Goal: Transaction & Acquisition: Purchase product/service

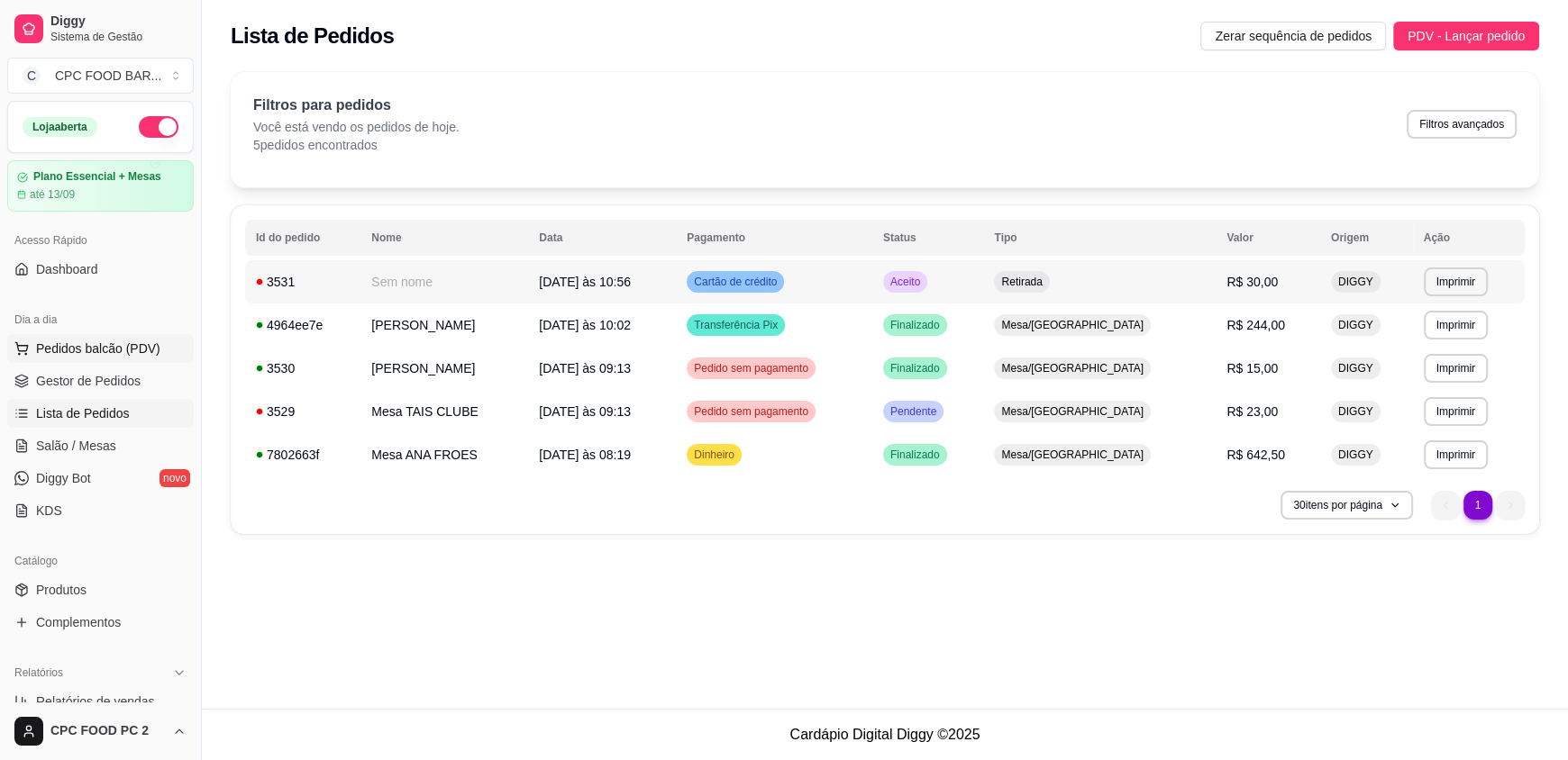
click at [121, 356] on span "Pedidos balcão (PDV)" at bounding box center [97, 349] width 124 height 18
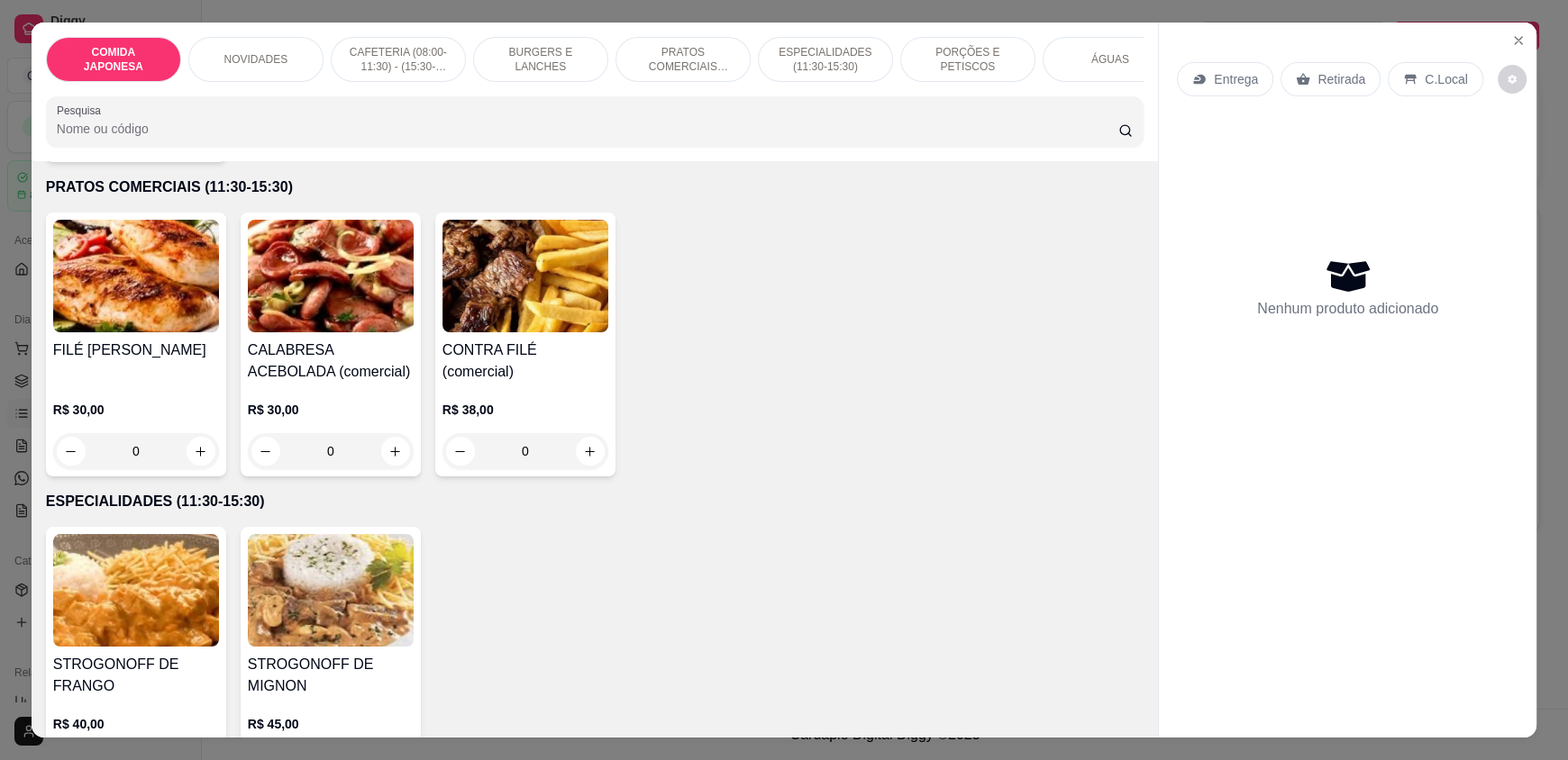
scroll to position [2072, 0]
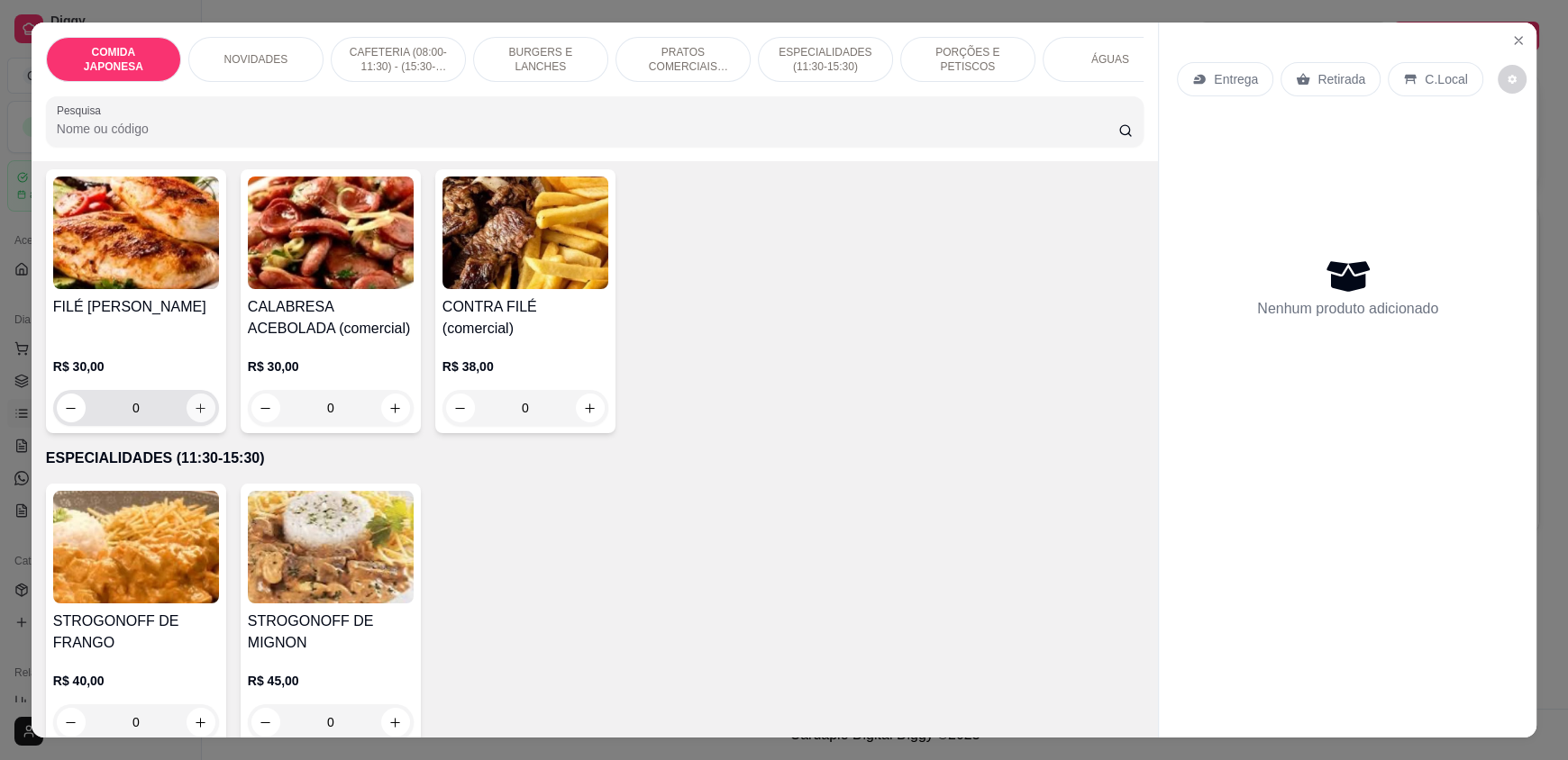
click at [186, 422] on button "increase-product-quantity" at bounding box center [200, 407] width 29 height 29
type input "1"
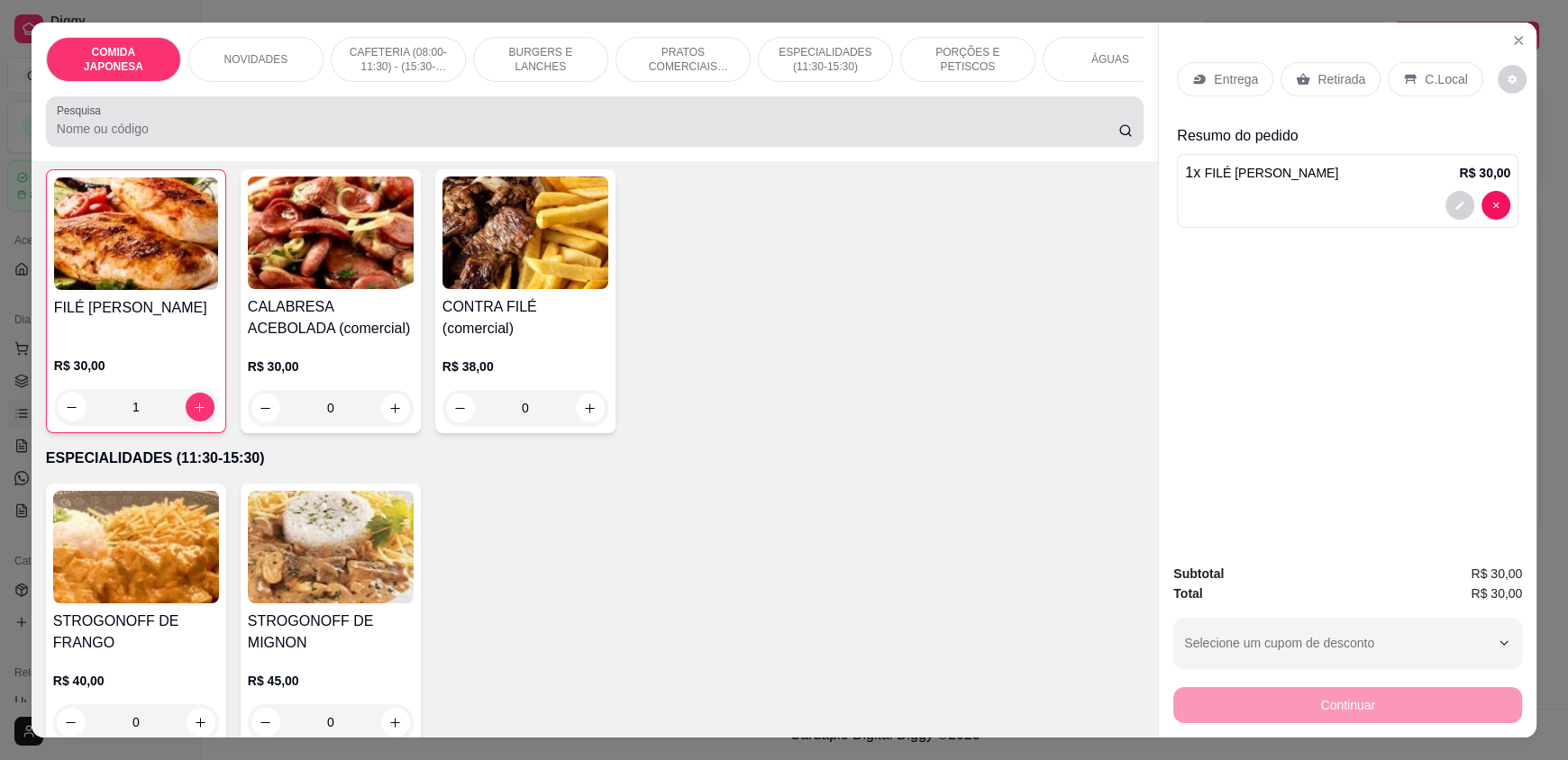
click at [185, 127] on div at bounding box center [595, 122] width 1076 height 36
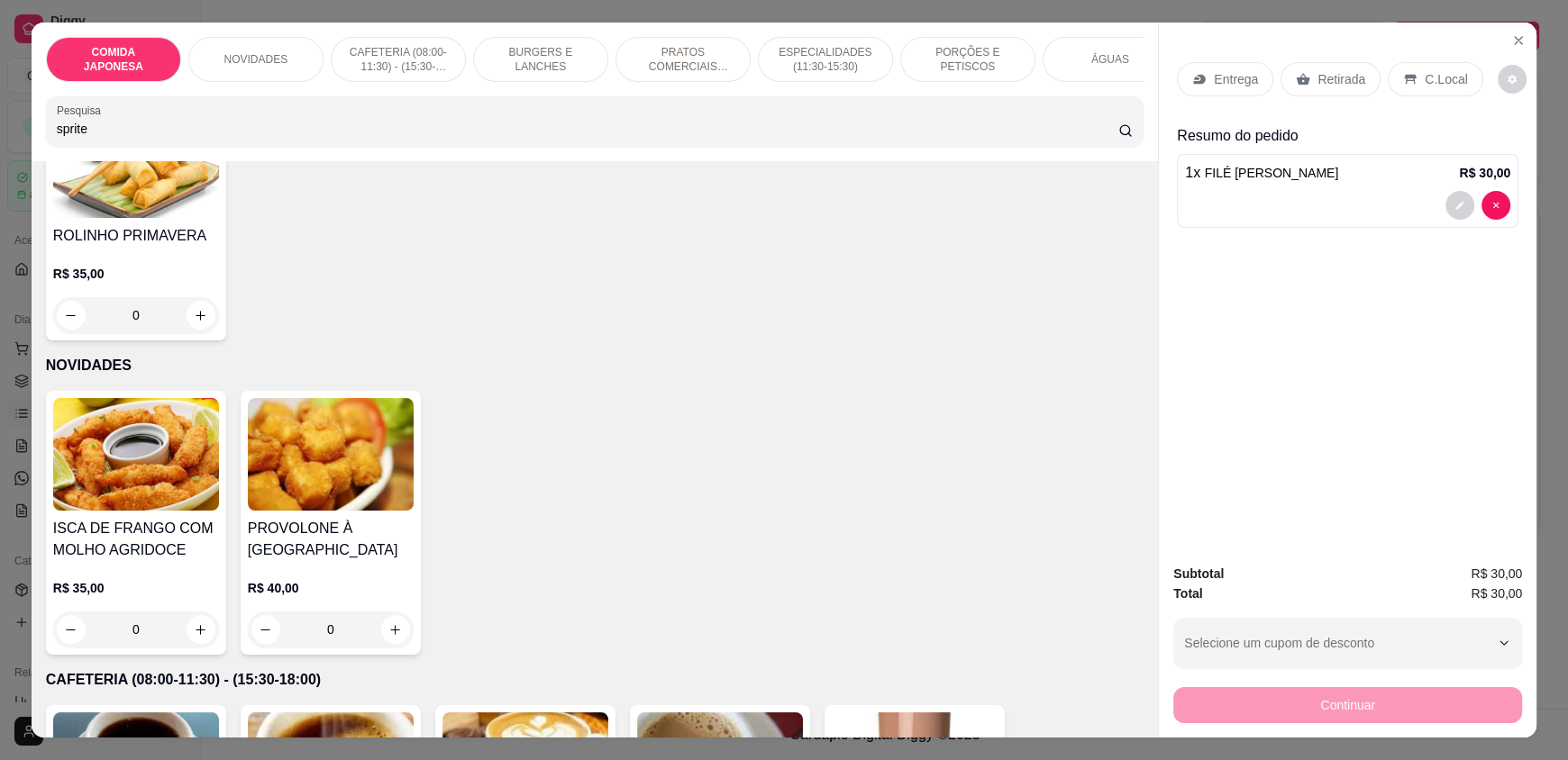
scroll to position [0, 0]
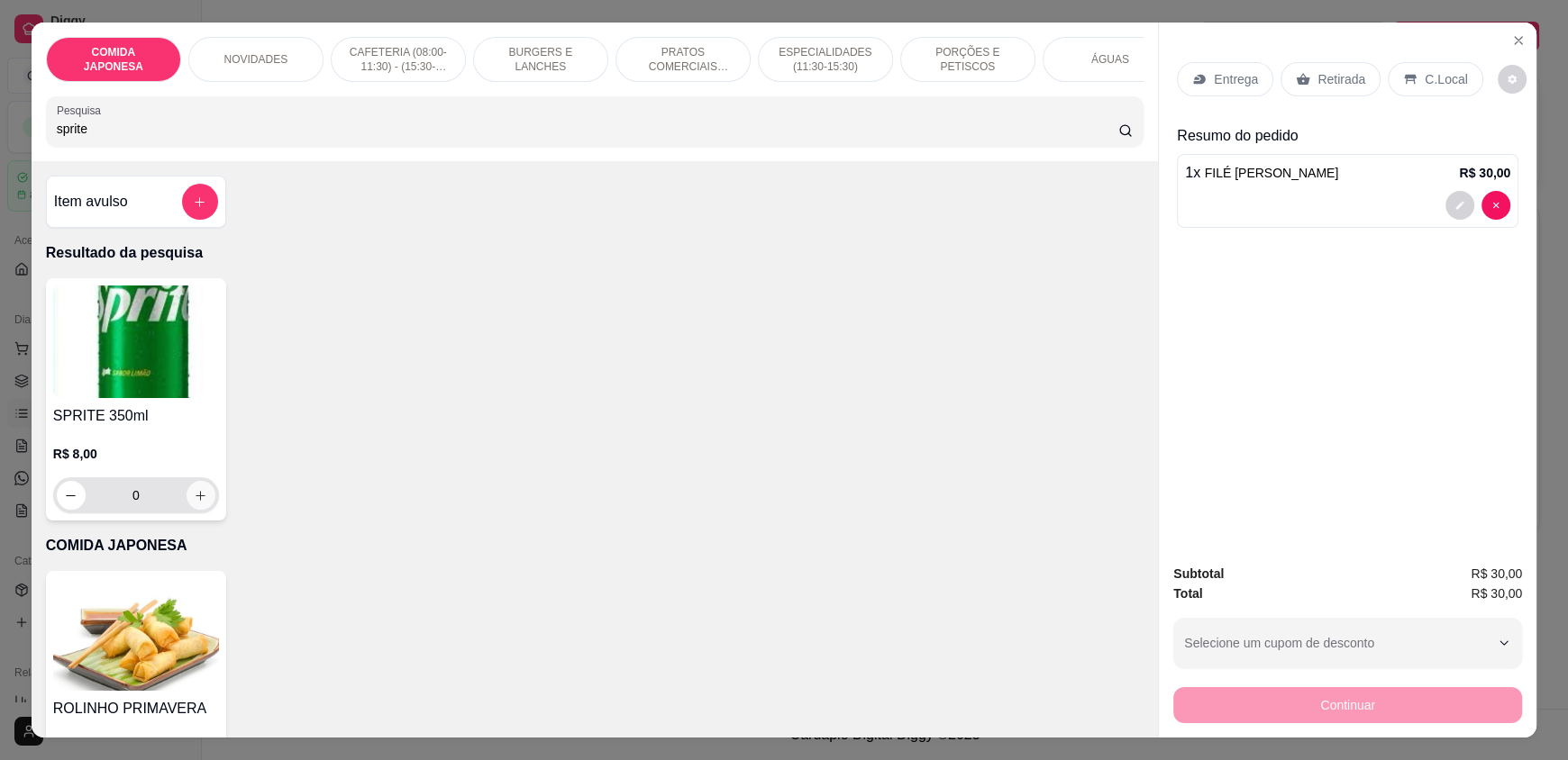
type input "sprite"
click at [194, 502] on icon "increase-product-quantity" at bounding box center [201, 496] width 14 height 14
type input "1"
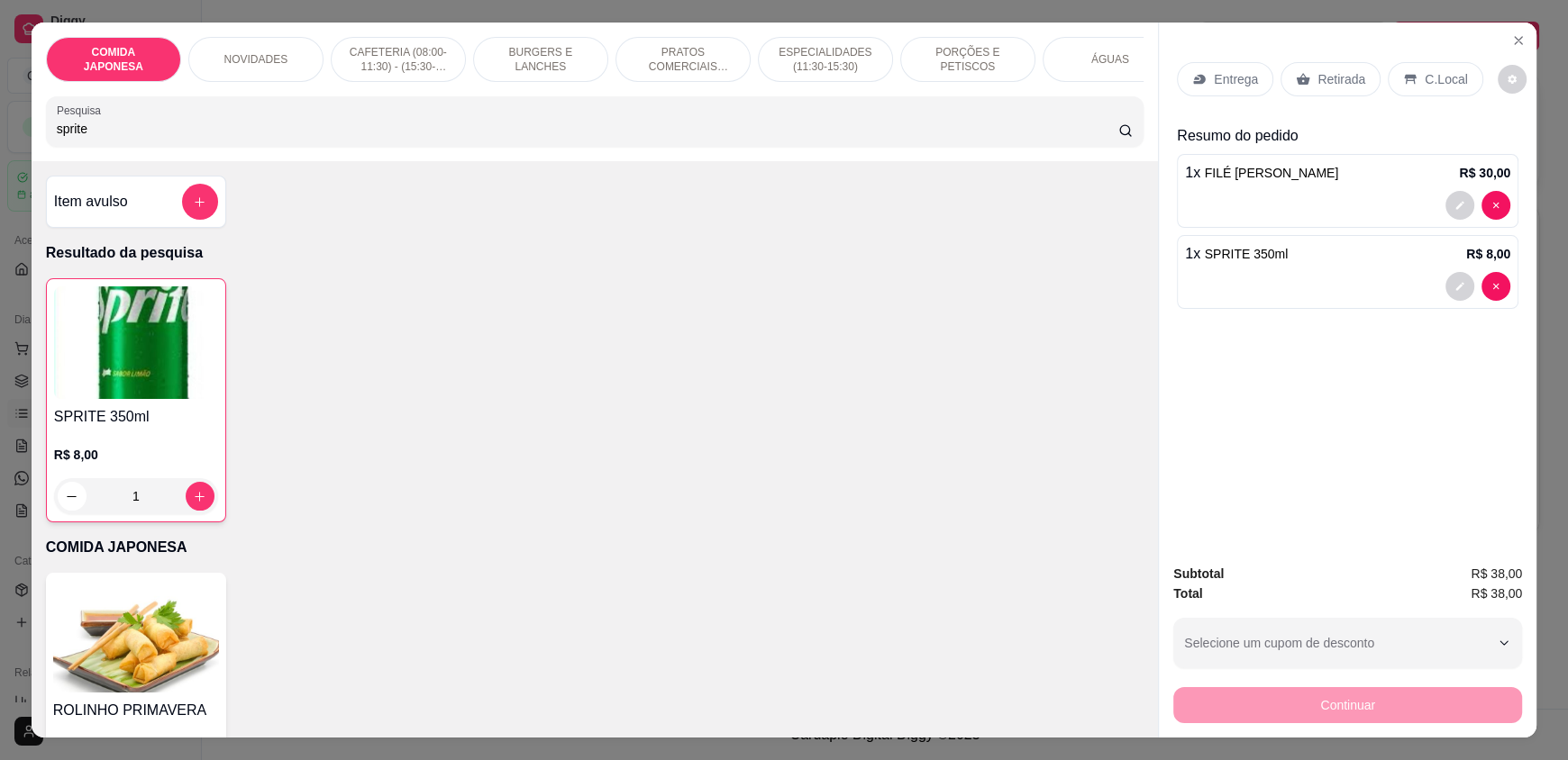
click at [1307, 259] on div "1 x SPRITE 350ml R$ 8,00" at bounding box center [1348, 254] width 325 height 22
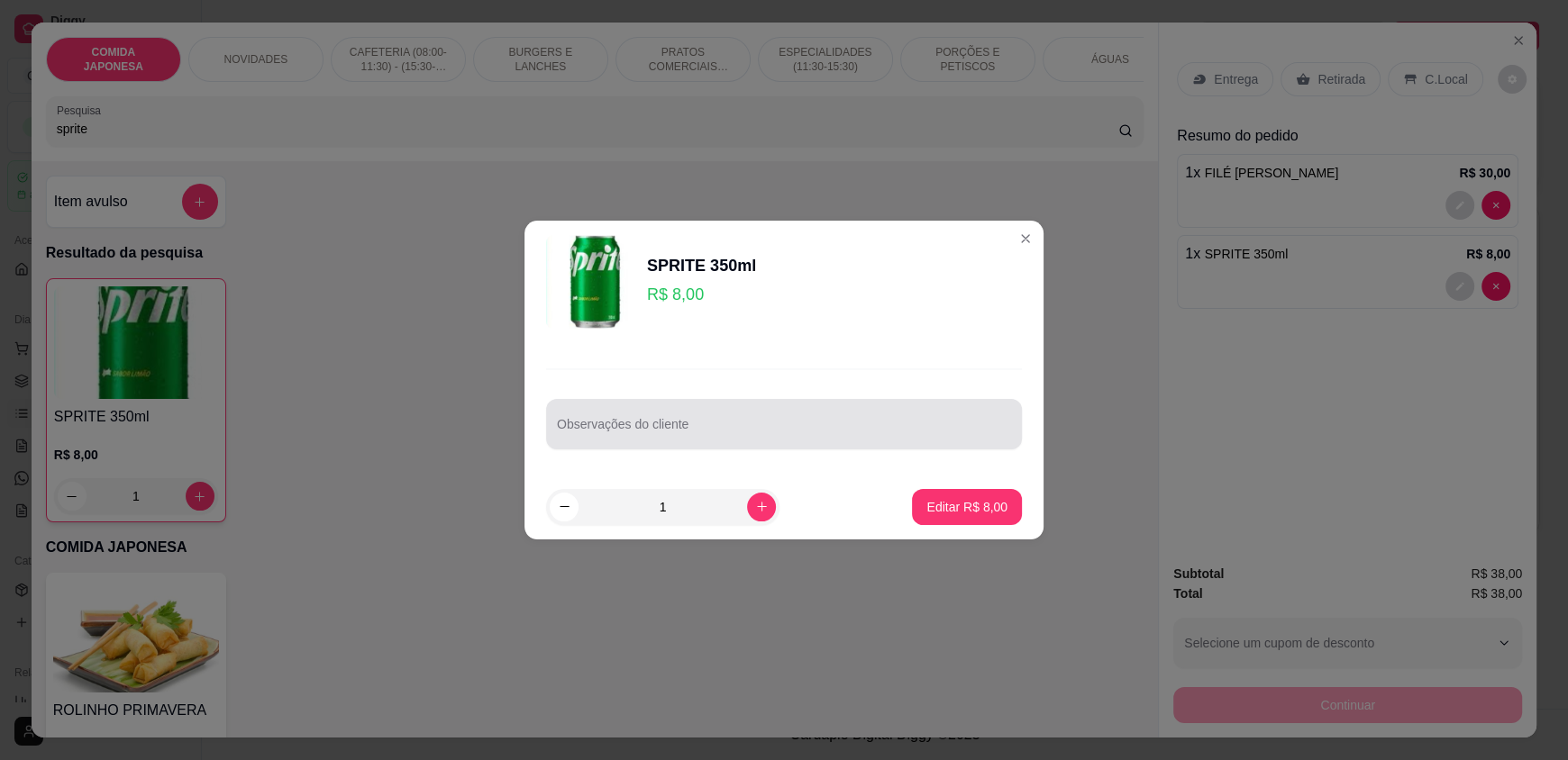
click at [834, 408] on div at bounding box center [784, 424] width 454 height 36
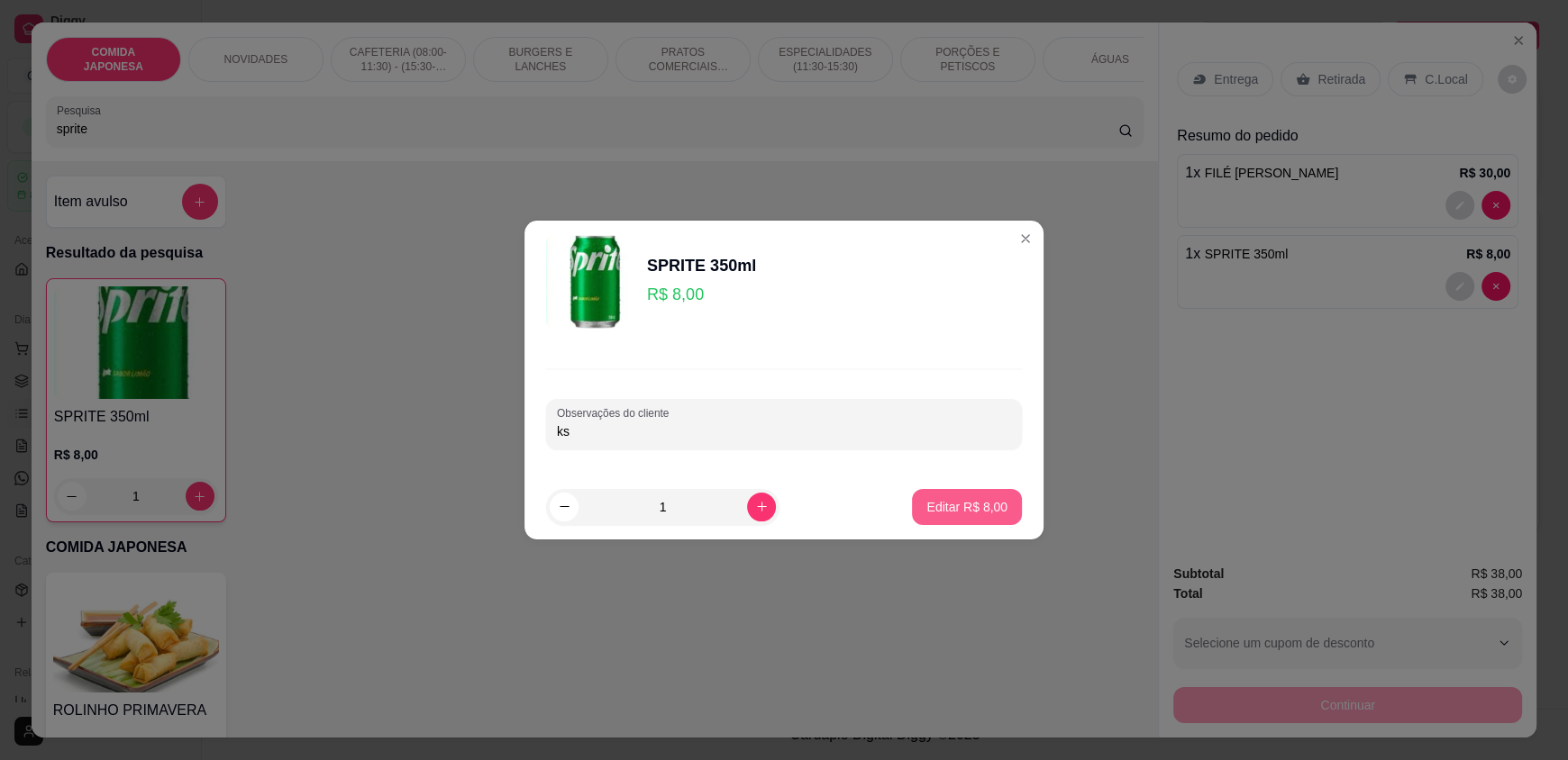
type input "ks"
click at [968, 508] on p "Editar R$ 8,00" at bounding box center [967, 507] width 81 height 18
type input "0"
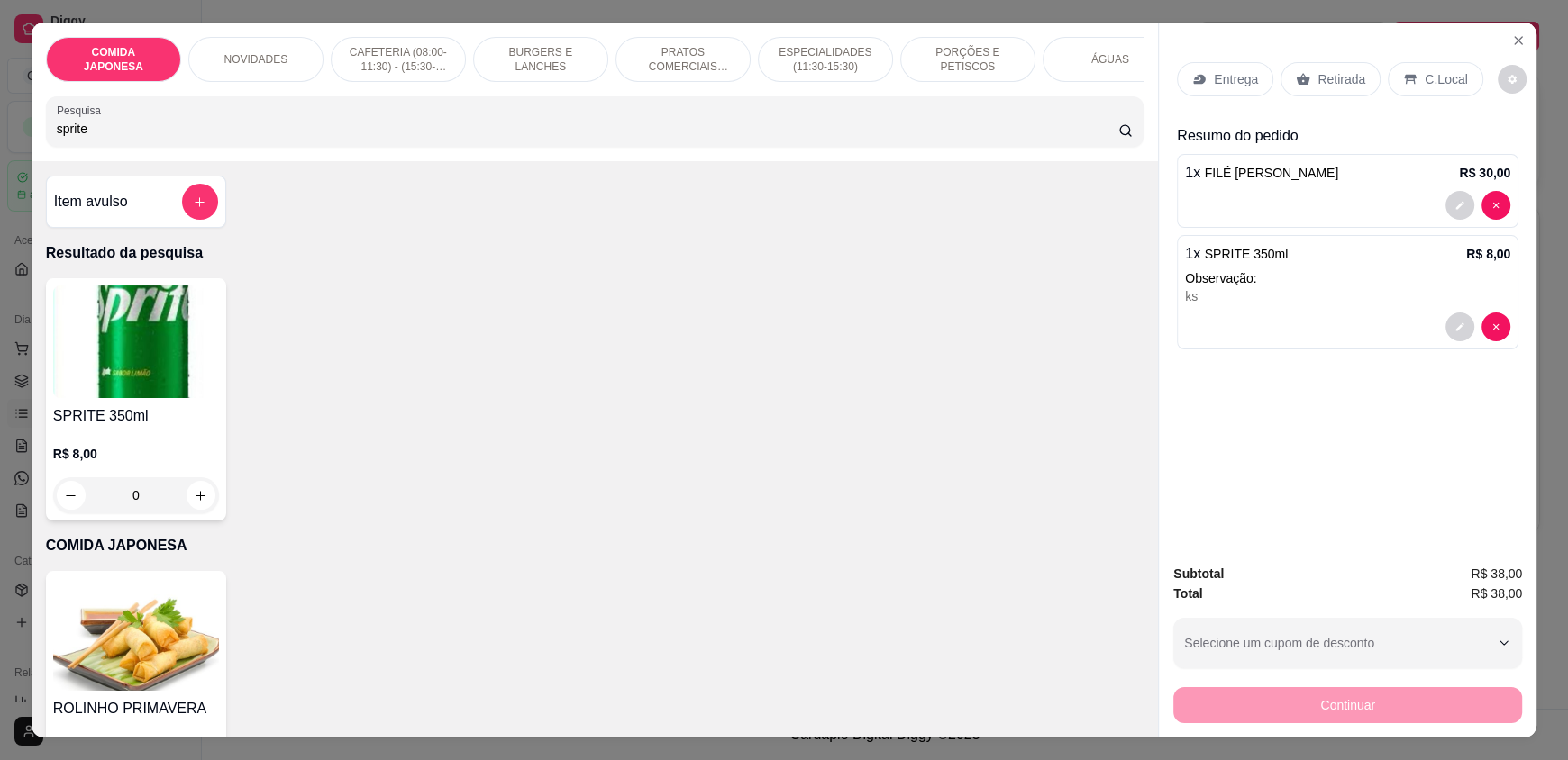
click at [1324, 84] on p "Retirada" at bounding box center [1341, 79] width 48 height 18
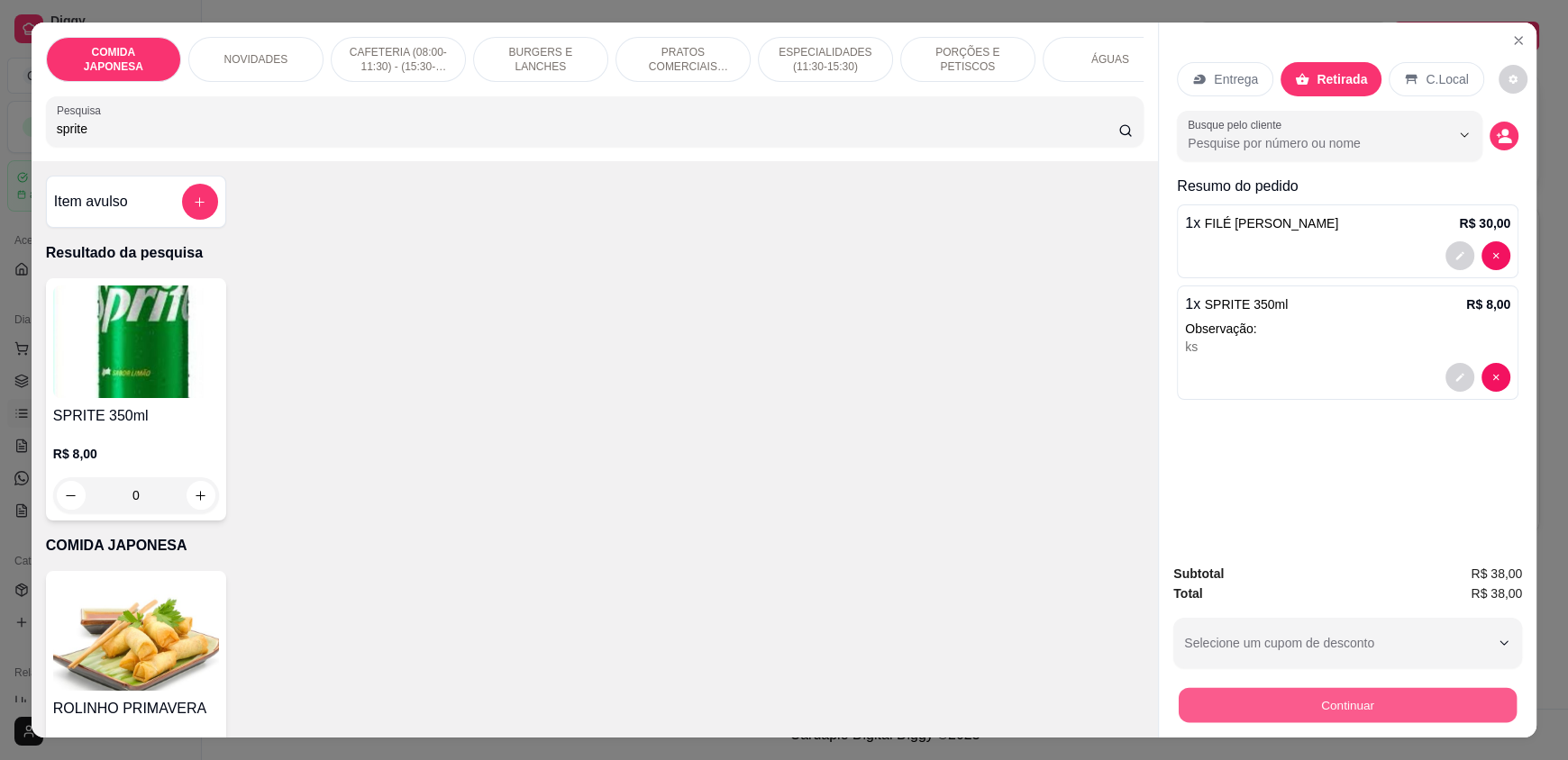
click at [1412, 708] on button "Continuar" at bounding box center [1347, 705] width 338 height 35
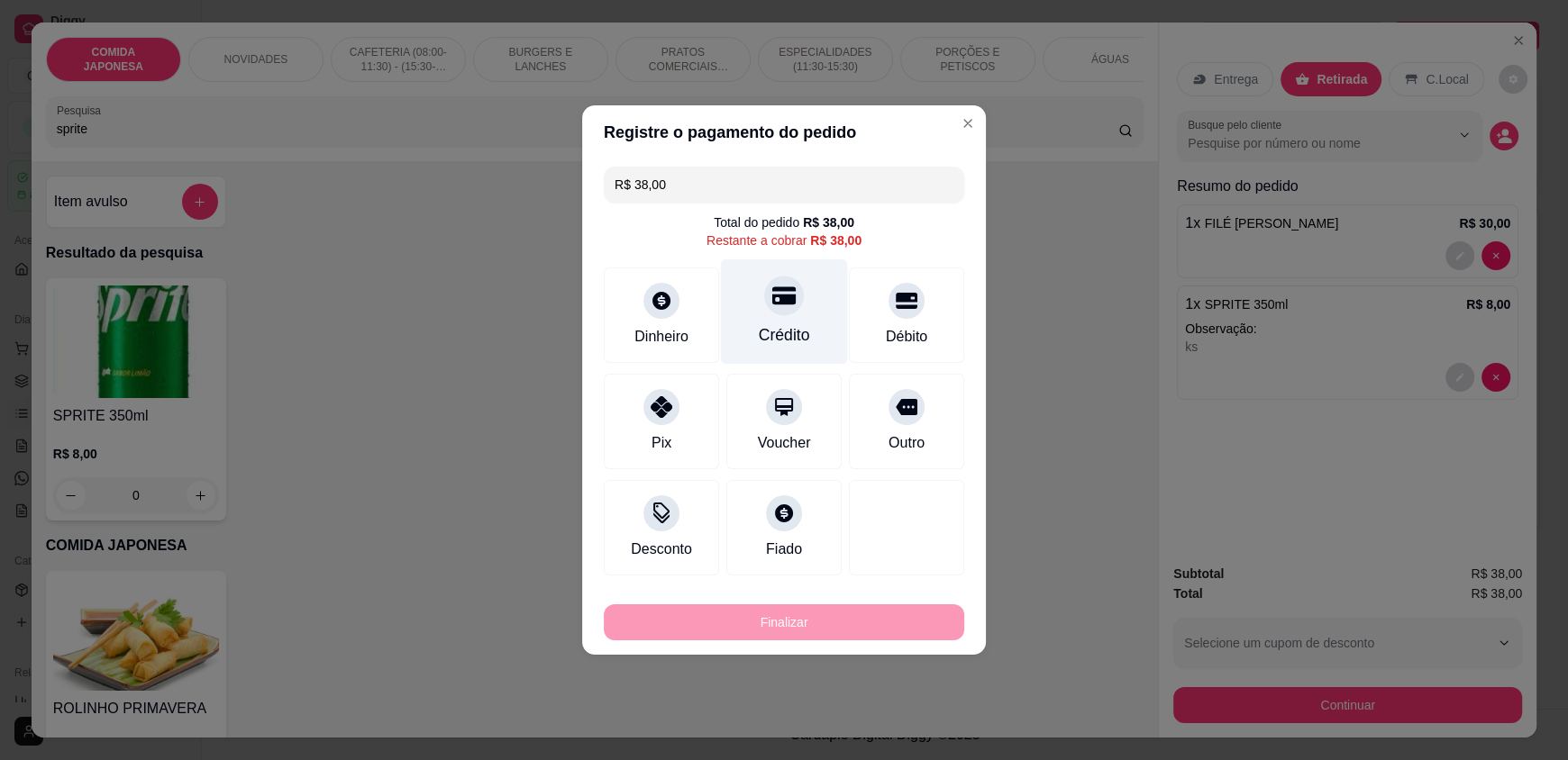
click at [809, 285] on div "Crédito" at bounding box center [784, 312] width 127 height 105
type input "R$ 0,00"
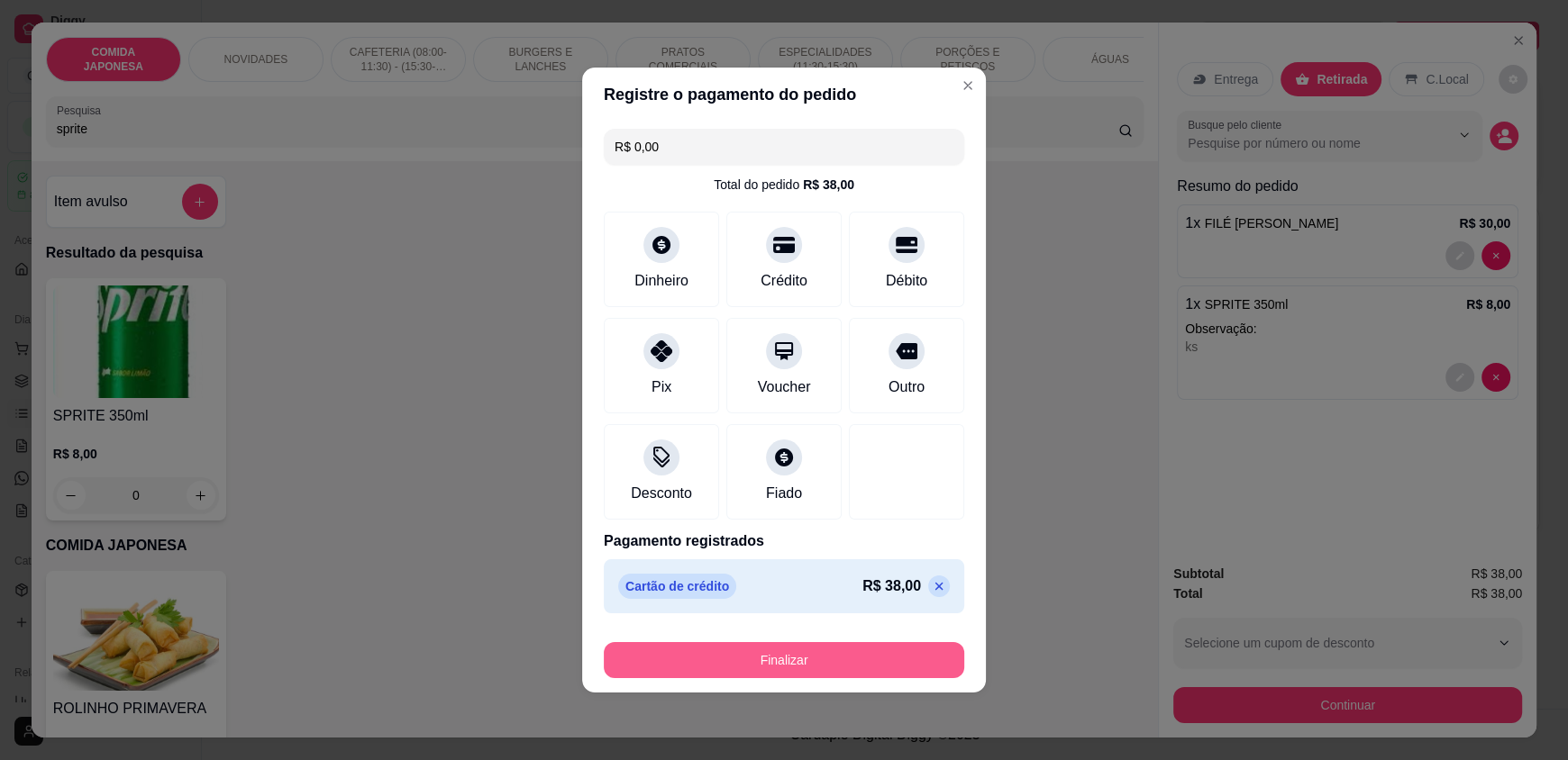
click at [856, 665] on button "Finalizar" at bounding box center [784, 660] width 361 height 36
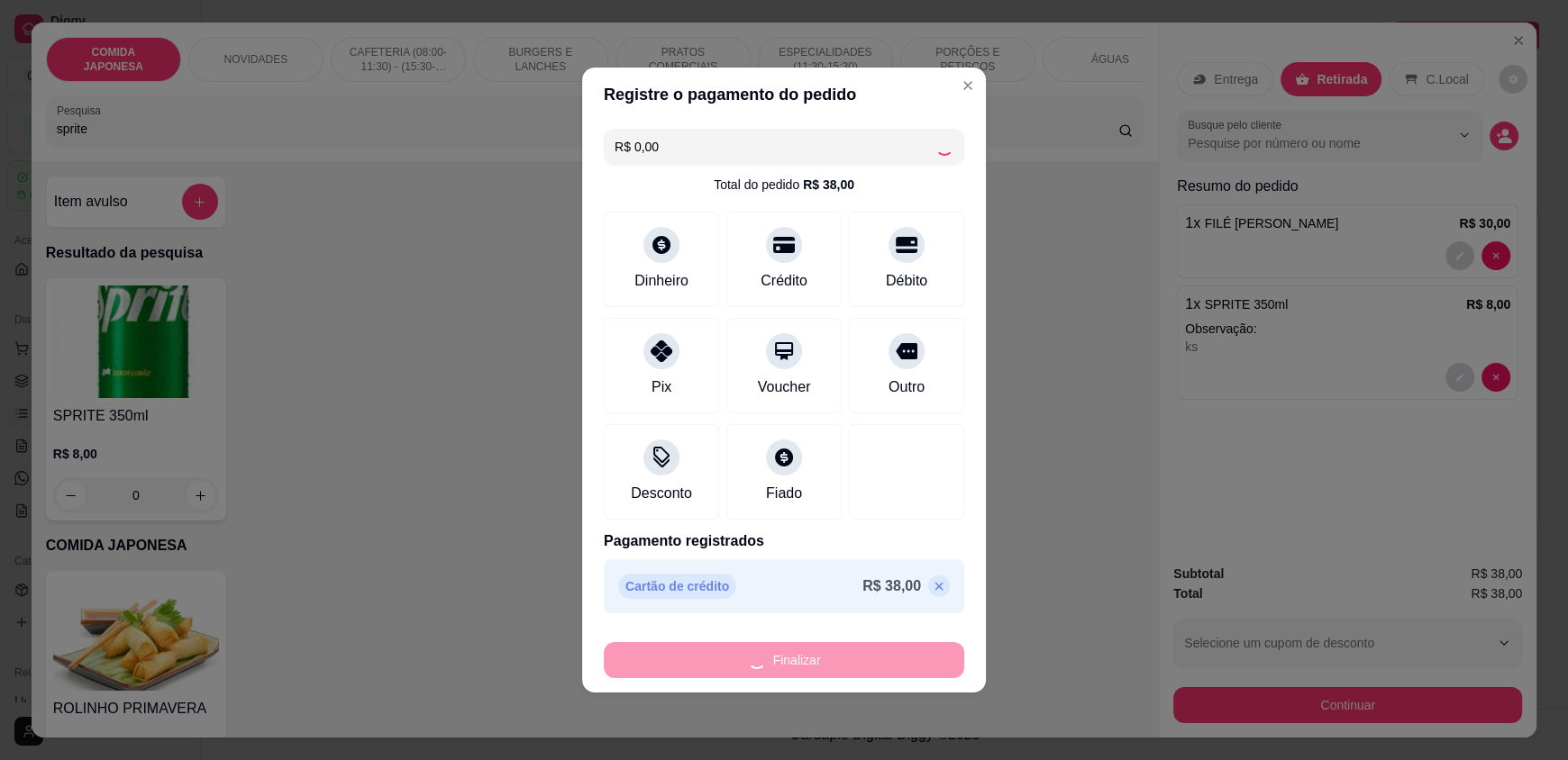
type input "0"
type input "-R$ 38,00"
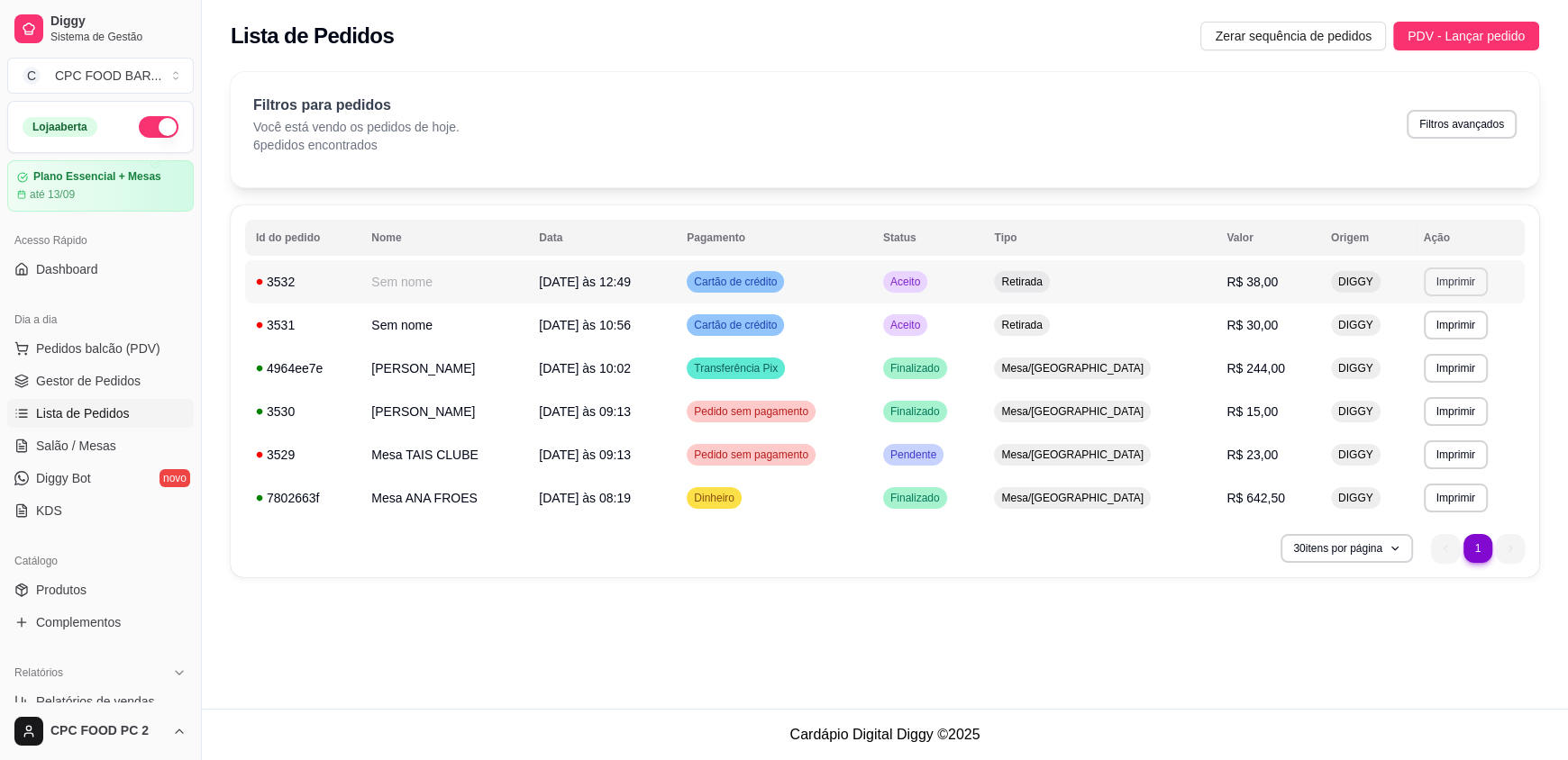
click at [1442, 285] on button "Imprimir" at bounding box center [1456, 281] width 64 height 29
click at [1408, 357] on button "IMPRESSORA" at bounding box center [1421, 345] width 131 height 29
click at [1068, 329] on td "Retirada" at bounding box center [1099, 325] width 233 height 44
